Goal: Task Accomplishment & Management: Manage account settings

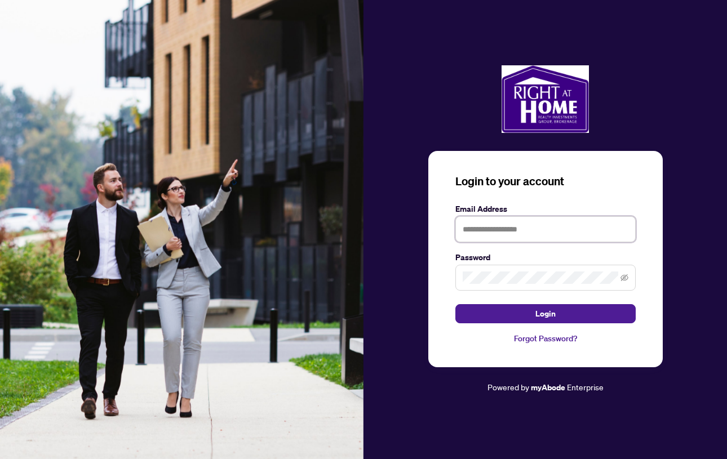
type input "**********"
click at [545, 313] on button "Login" at bounding box center [545, 313] width 180 height 19
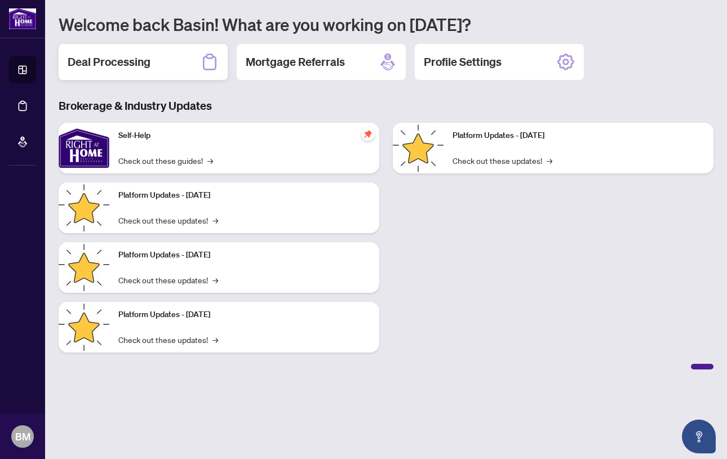
click at [117, 60] on h2 "Deal Processing" at bounding box center [109, 62] width 83 height 16
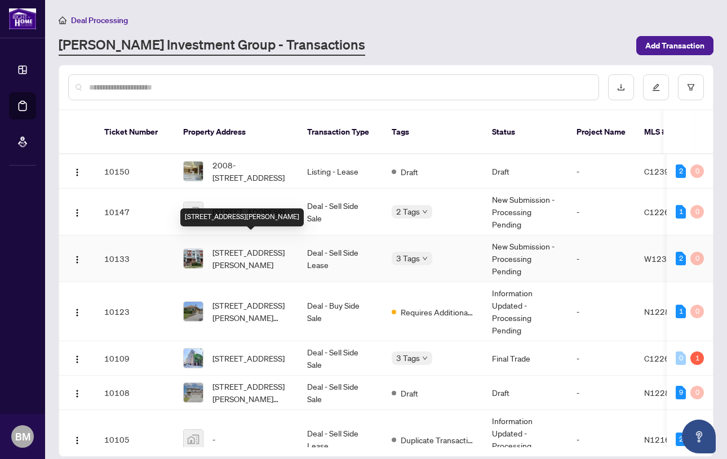
click at [251, 246] on span "[STREET_ADDRESS][PERSON_NAME]" at bounding box center [250, 258] width 77 height 25
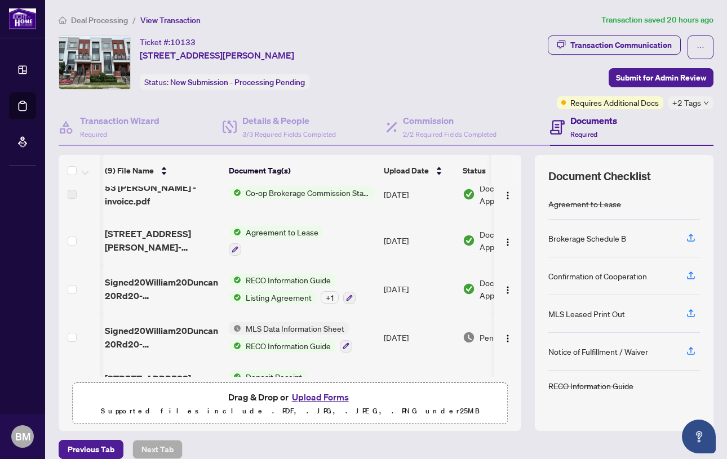
scroll to position [0, 1]
click at [272, 293] on span "Listing Agreement" at bounding box center [278, 297] width 75 height 12
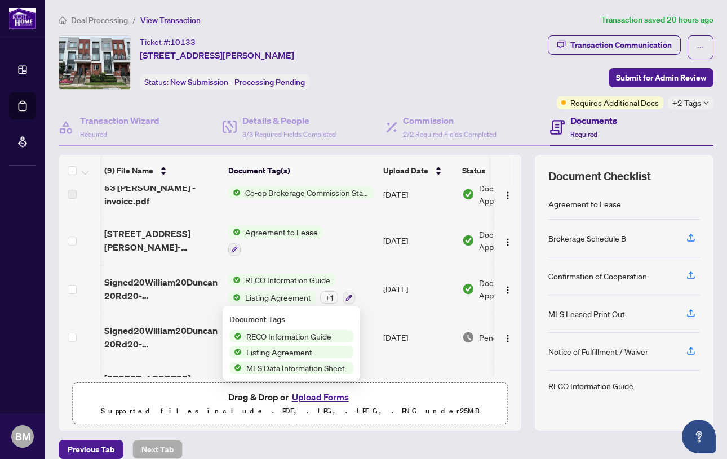
click at [280, 335] on span "RECO Information Guide" at bounding box center [289, 336] width 94 height 12
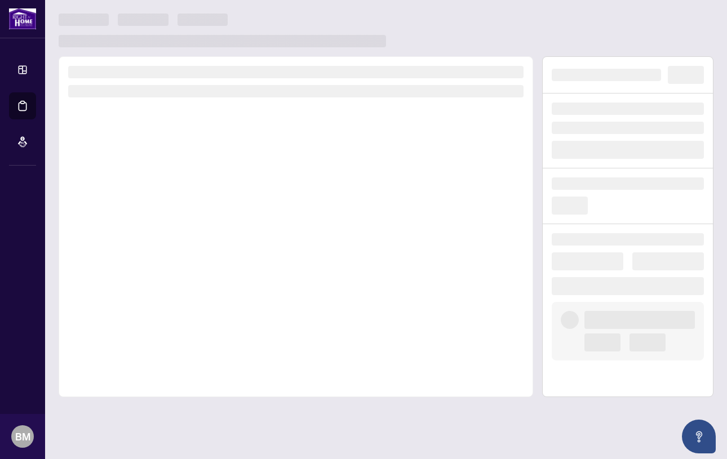
click at [280, 335] on div at bounding box center [296, 226] width 475 height 341
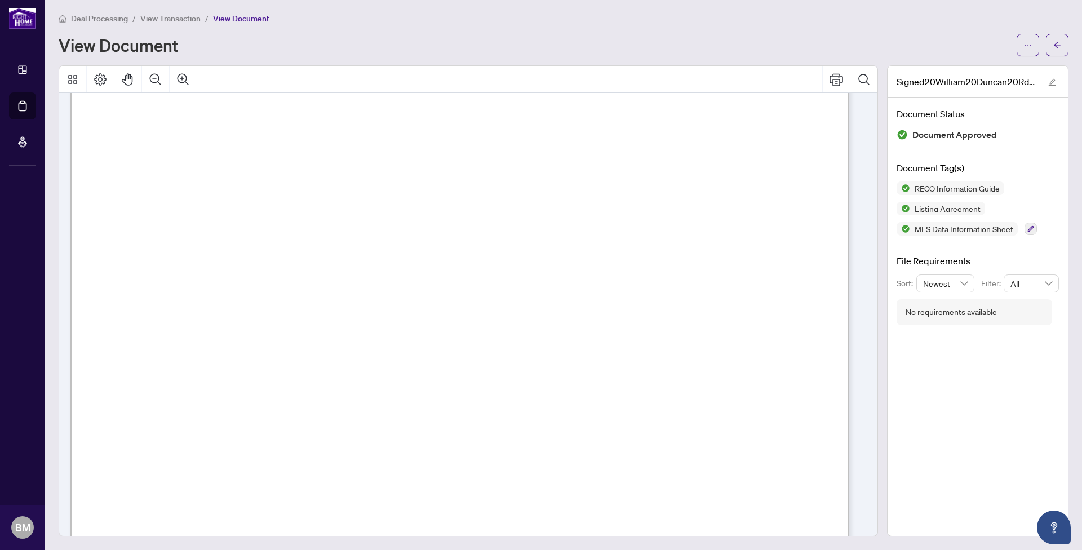
scroll to position [1, 0]
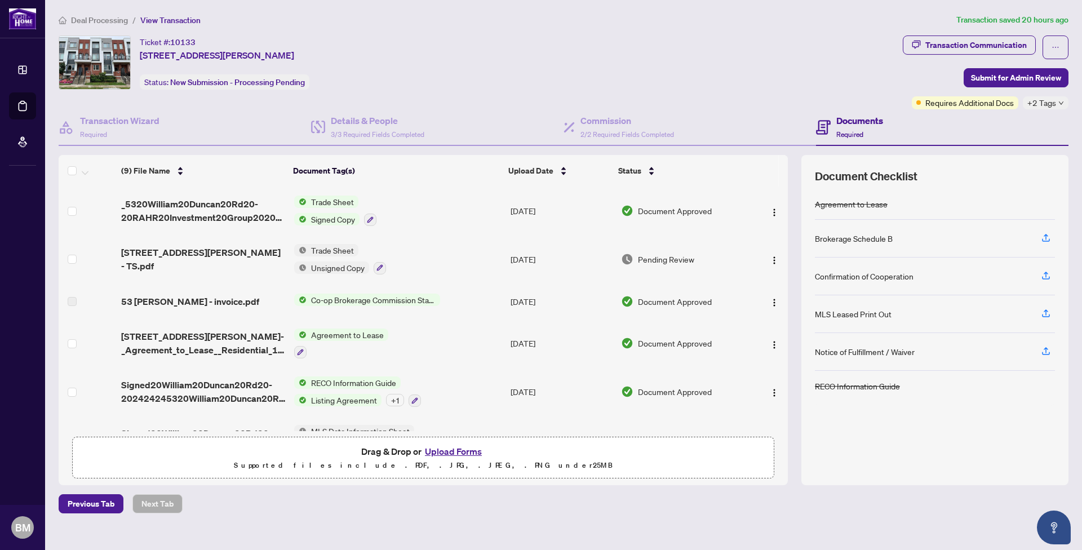
click at [349, 334] on span "Agreement to Lease" at bounding box center [348, 335] width 82 height 12
click at [423, 331] on td "Agreement to Lease" at bounding box center [398, 344] width 216 height 48
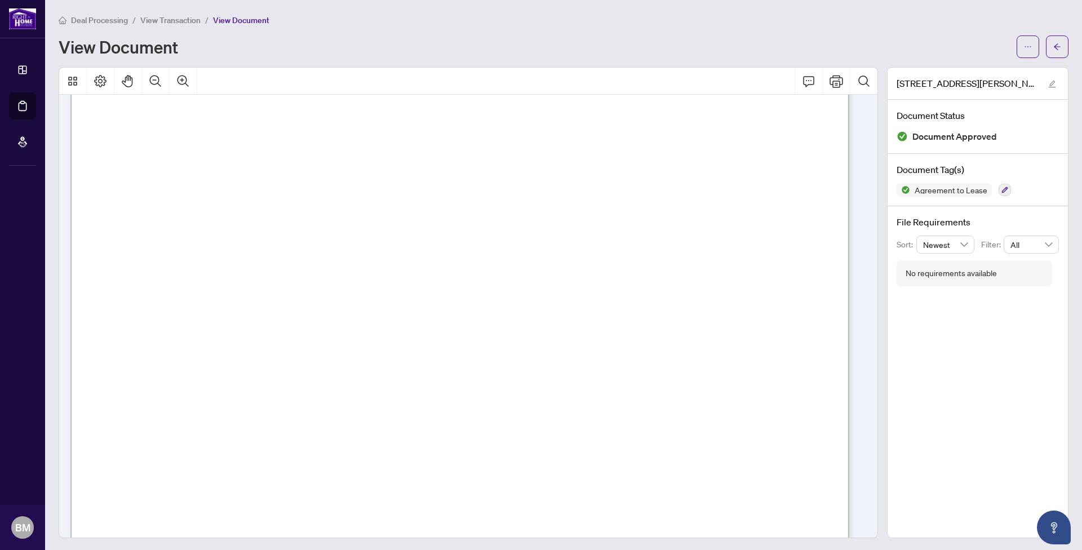
scroll to position [4487, 0]
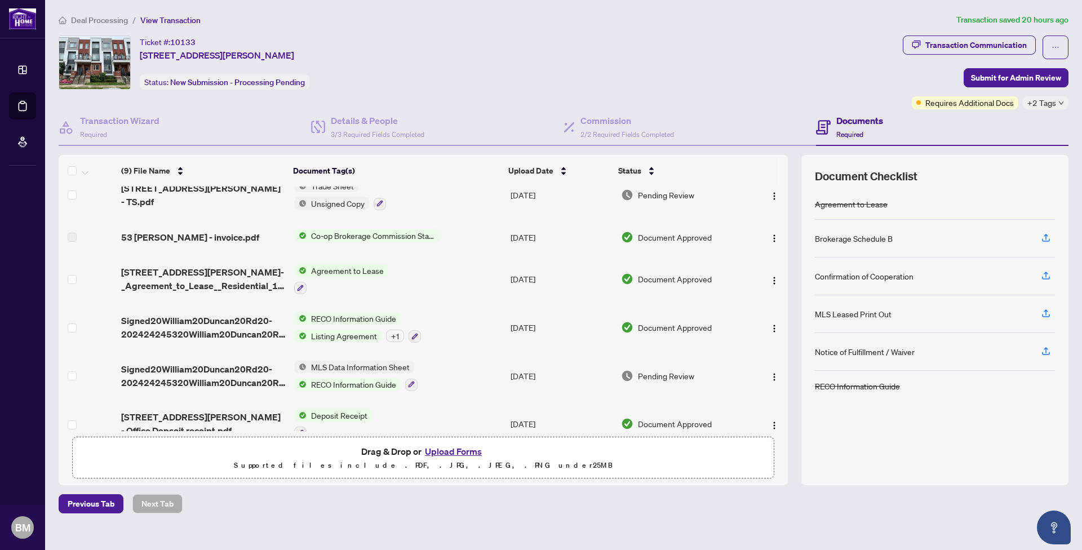
scroll to position [67, 0]
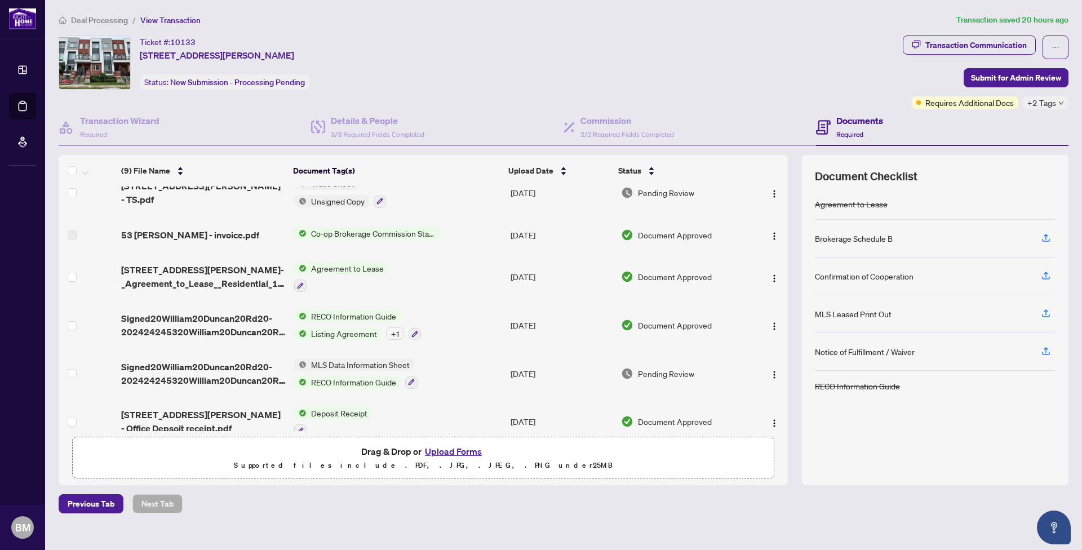
click at [353, 333] on span "Listing Agreement" at bounding box center [344, 333] width 75 height 12
click at [360, 389] on span "Listing Agreement" at bounding box center [344, 388] width 75 height 12
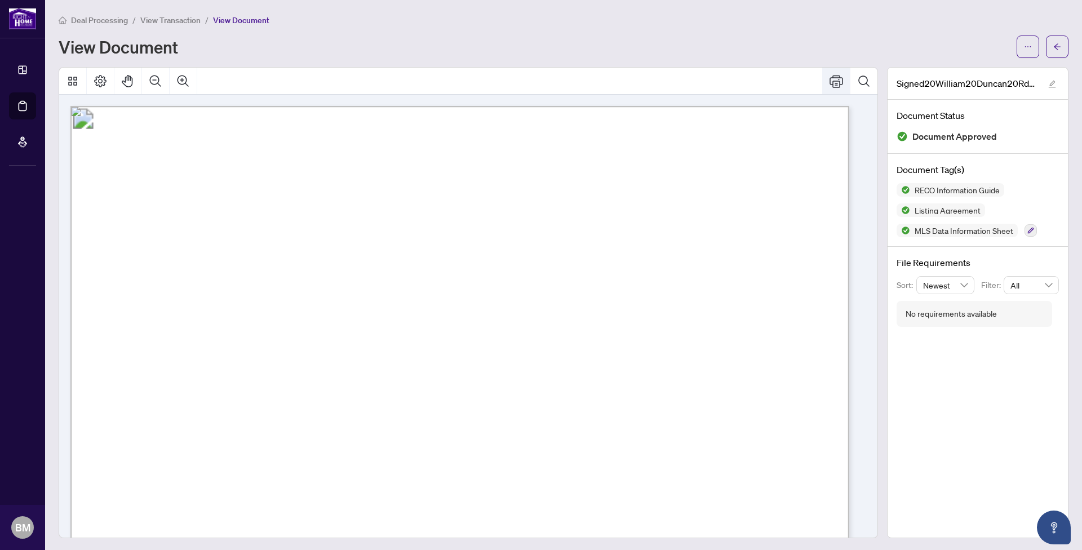
click at [726, 78] on icon "Print" at bounding box center [837, 81] width 14 height 14
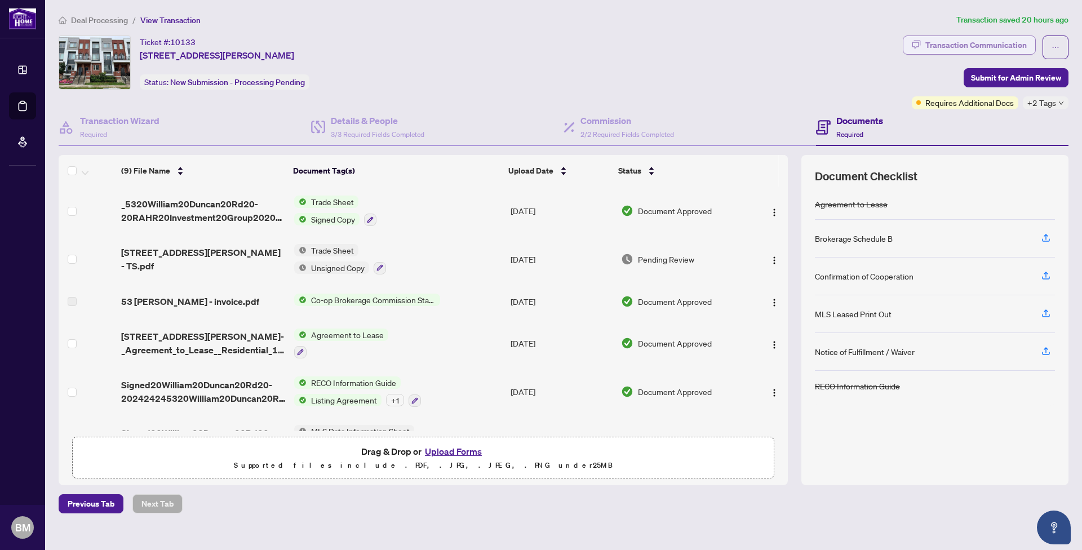
click at [726, 42] on div "Transaction Communication" at bounding box center [975, 45] width 101 height 18
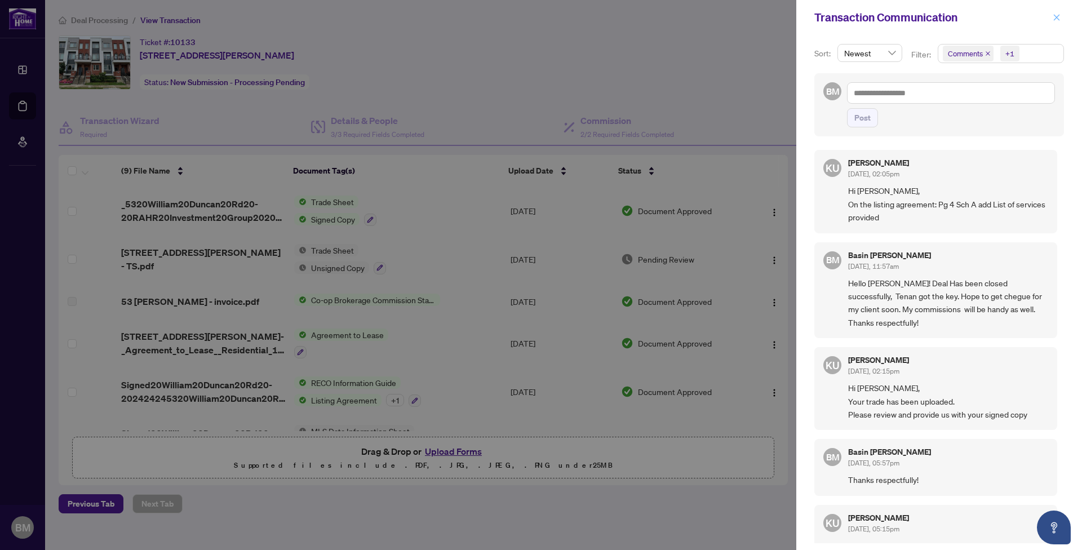
click at [726, 16] on icon "close" at bounding box center [1057, 18] width 8 height 8
